Goal: Task Accomplishment & Management: Complete application form

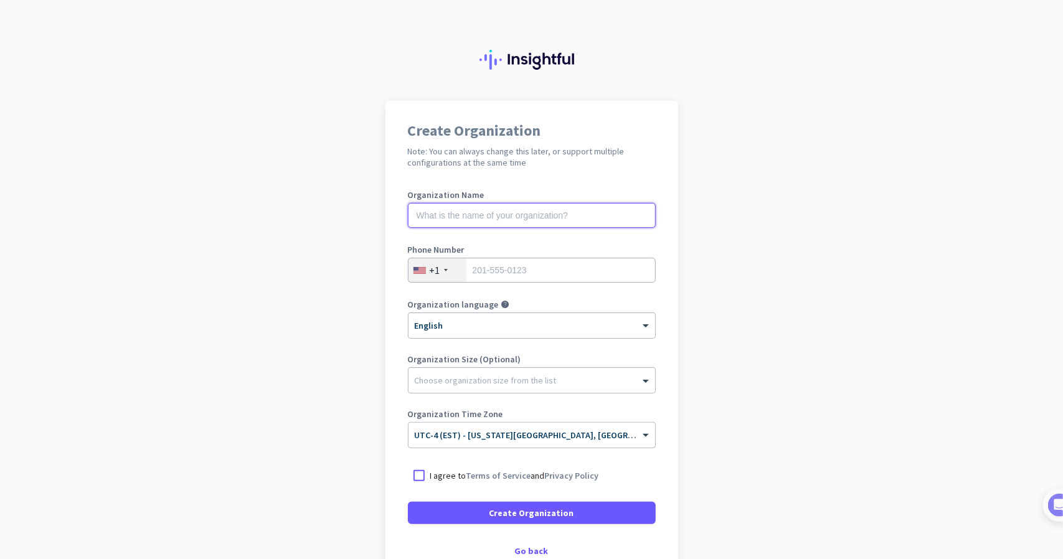
click at [563, 217] on input "text" at bounding box center [532, 215] width 248 height 25
type input "Mercor"
type input "8133628106"
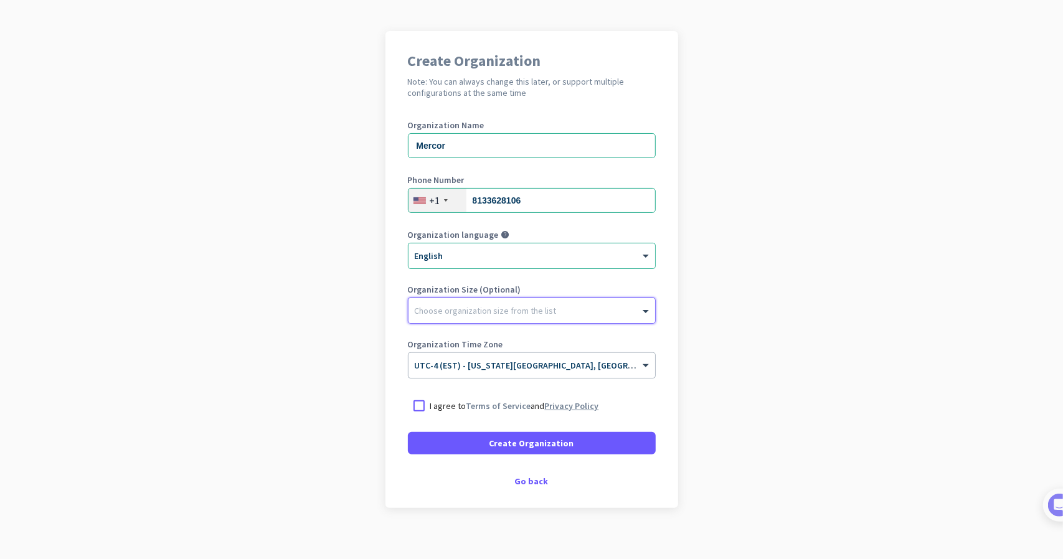
scroll to position [81, 0]
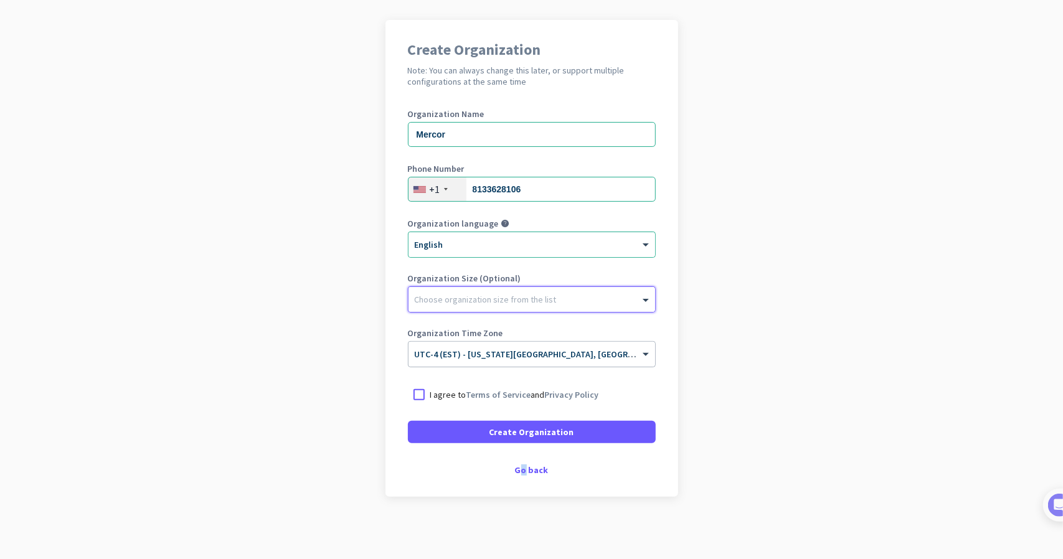
click at [518, 476] on div "Create Organization Note: You can always change this later, or support multiple…" at bounding box center [531, 258] width 293 height 477
click at [524, 469] on div "Go back" at bounding box center [532, 470] width 248 height 9
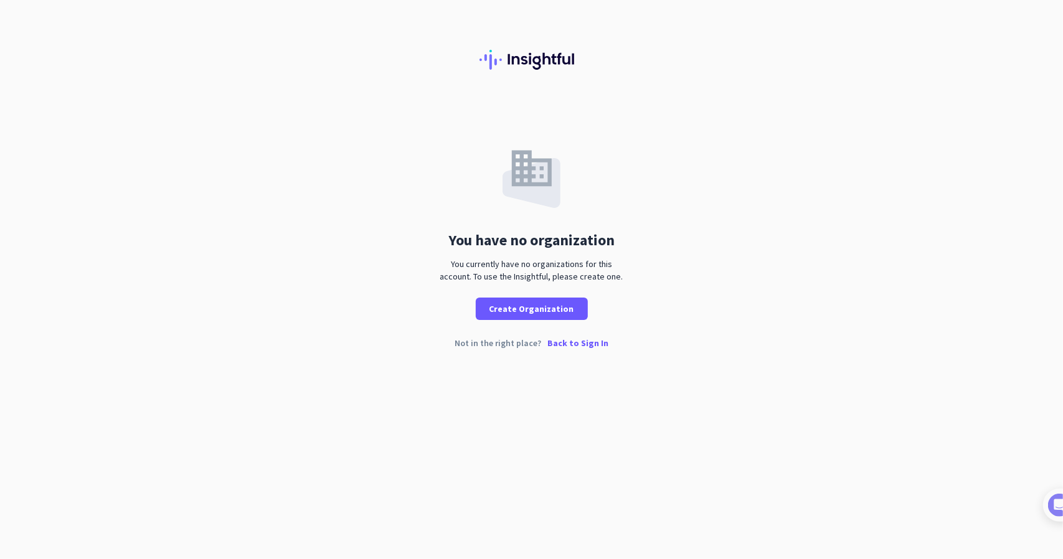
click at [581, 345] on p "Back to Sign In" at bounding box center [577, 343] width 61 height 9
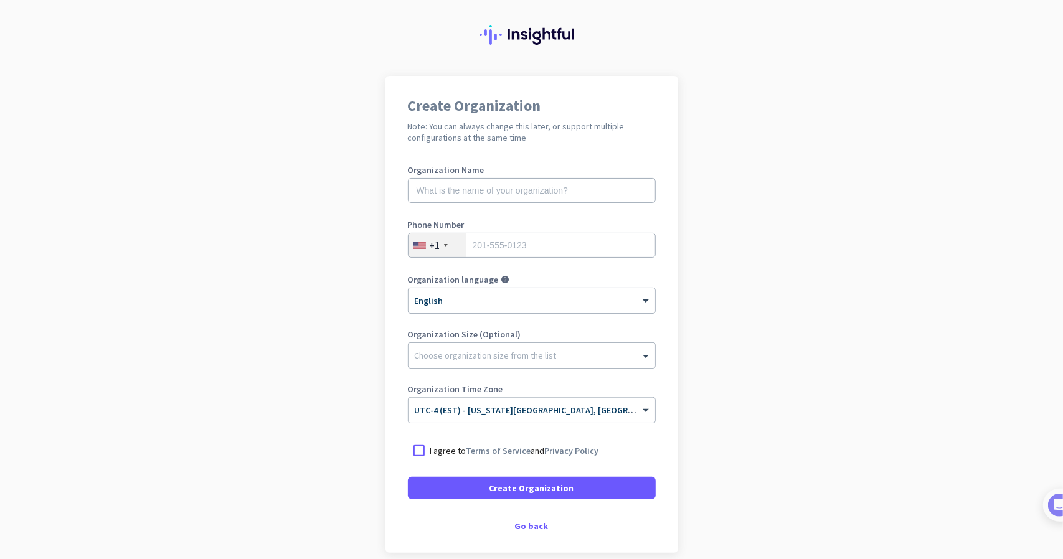
scroll to position [81, 0]
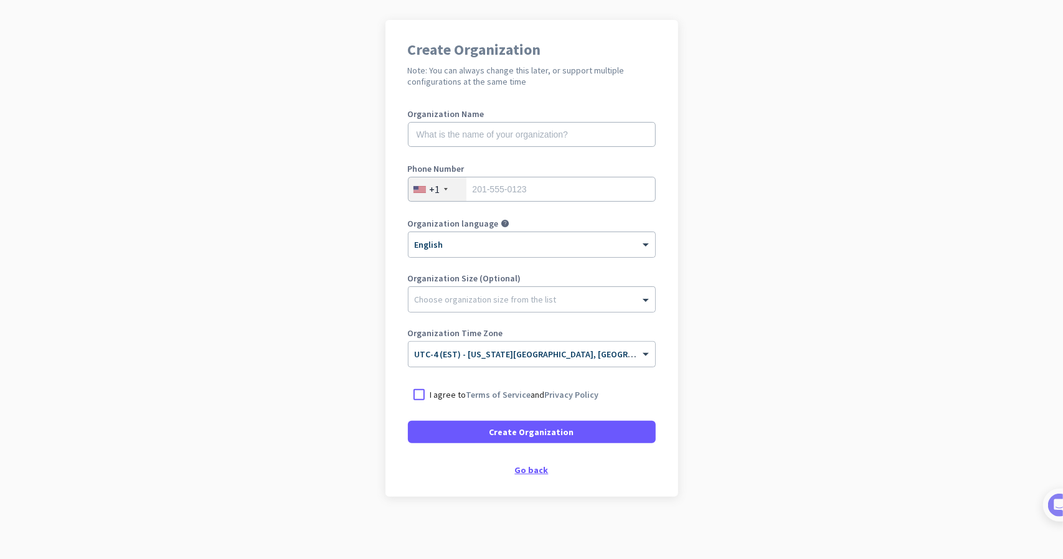
click at [523, 468] on div "Go back" at bounding box center [532, 470] width 248 height 9
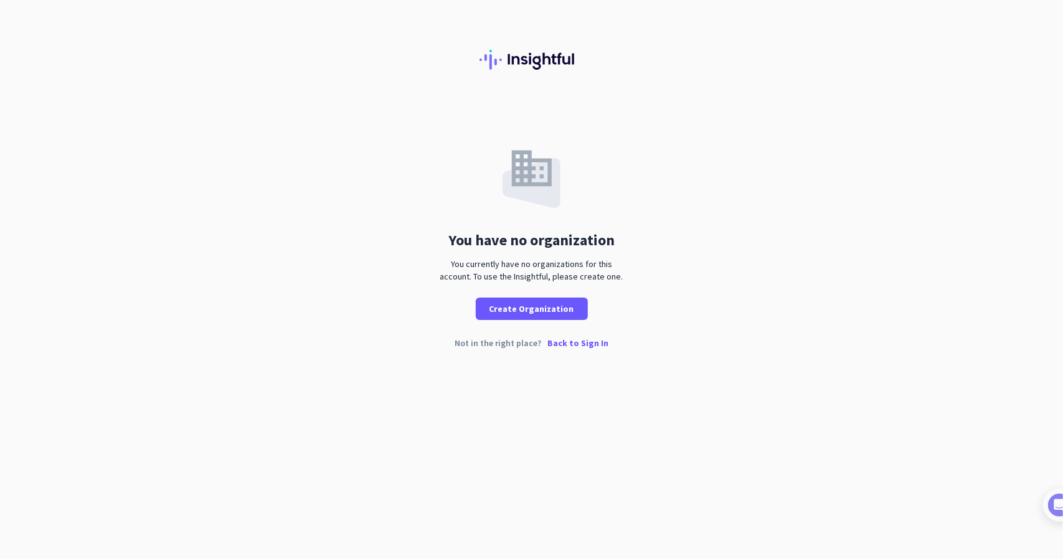
click at [574, 346] on p "Back to Sign In" at bounding box center [577, 343] width 61 height 9
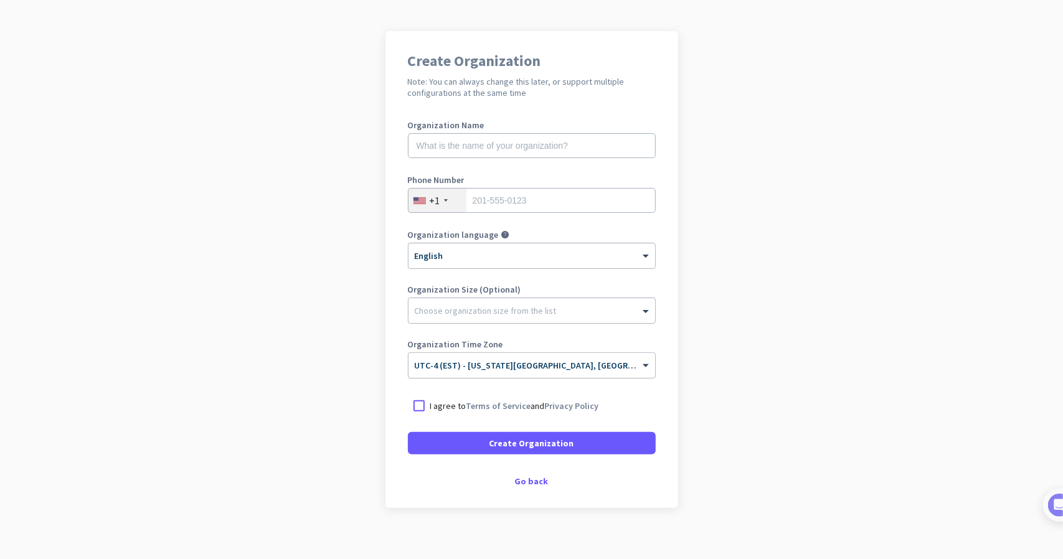
scroll to position [81, 0]
